Goal: Check status

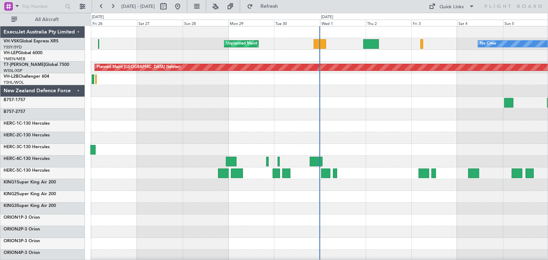
click at [78, 32] on div "ExecuJet Australia Pty Limited" at bounding box center [42, 32] width 84 height 12
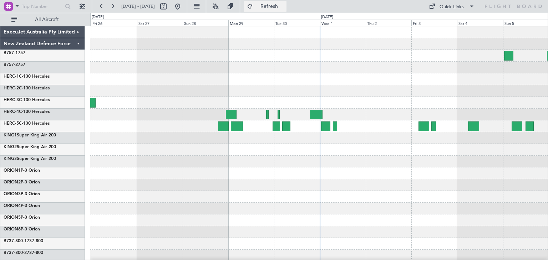
click at [284, 7] on span "Refresh" at bounding box center [269, 6] width 30 height 5
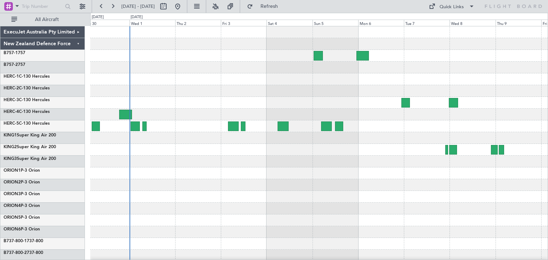
click at [246, 84] on div at bounding box center [318, 173] width 457 height 294
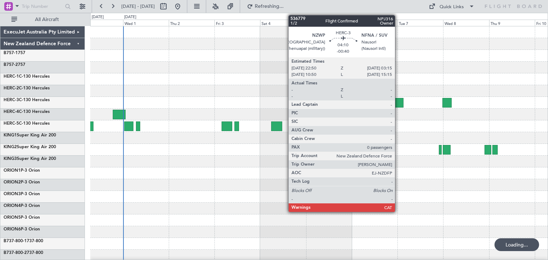
click at [398, 101] on div at bounding box center [399, 103] width 9 height 10
